Goal: Navigation & Orientation: Find specific page/section

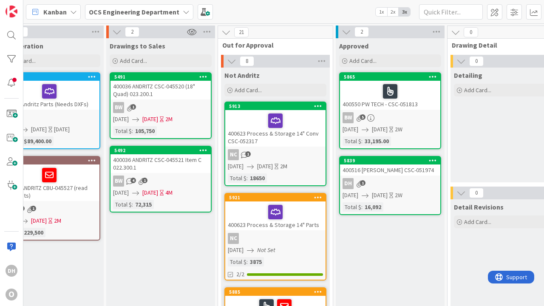
scroll to position [0, 253]
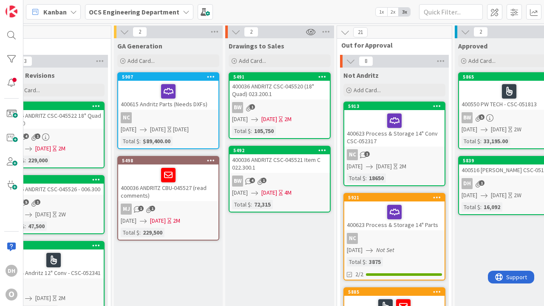
click at [297, 164] on div "400036 ANDRITZ CSC-045521 Item C 022.300.1" at bounding box center [280, 163] width 100 height 19
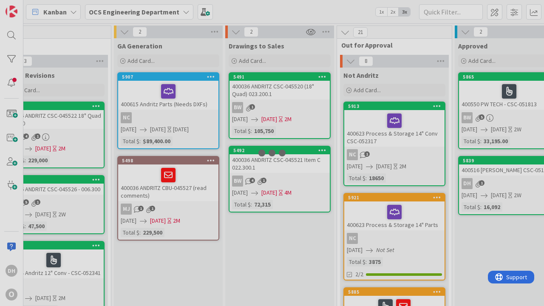
scroll to position [0, 55]
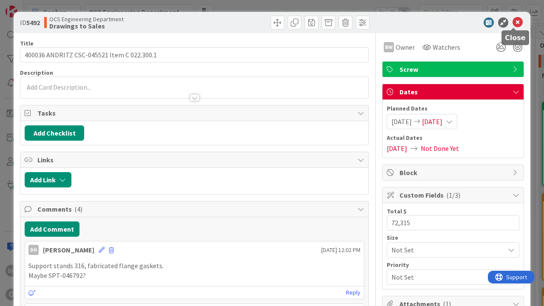
click at [516, 23] on icon at bounding box center [518, 22] width 10 height 10
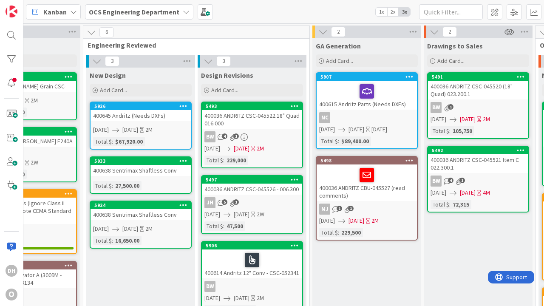
click at [516, 23] on div "Kanban OCS Engineering Department 1x 2x 3x" at bounding box center [283, 11] width 521 height 23
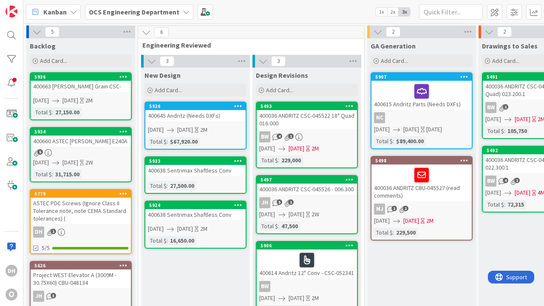
click at [441, 119] on div "NC" at bounding box center [421, 117] width 100 height 11
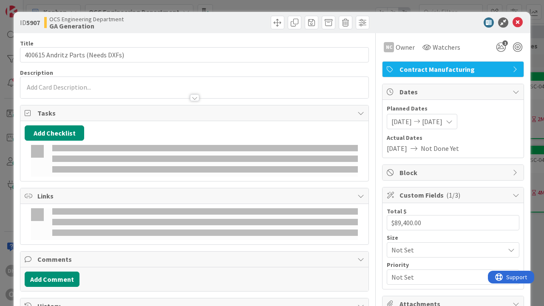
click at [514, 22] on icon at bounding box center [518, 22] width 10 height 10
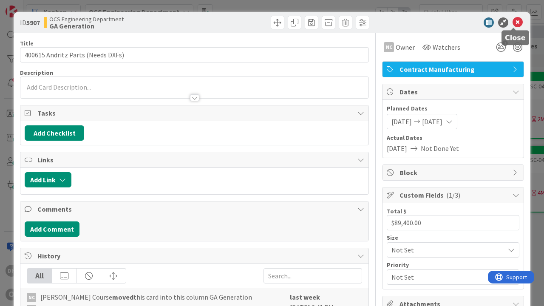
click at [514, 22] on div "Kanban OCS Engineering Department 1x 2x 3x" at bounding box center [283, 11] width 521 height 23
